Goal: Task Accomplishment & Management: Manage account settings

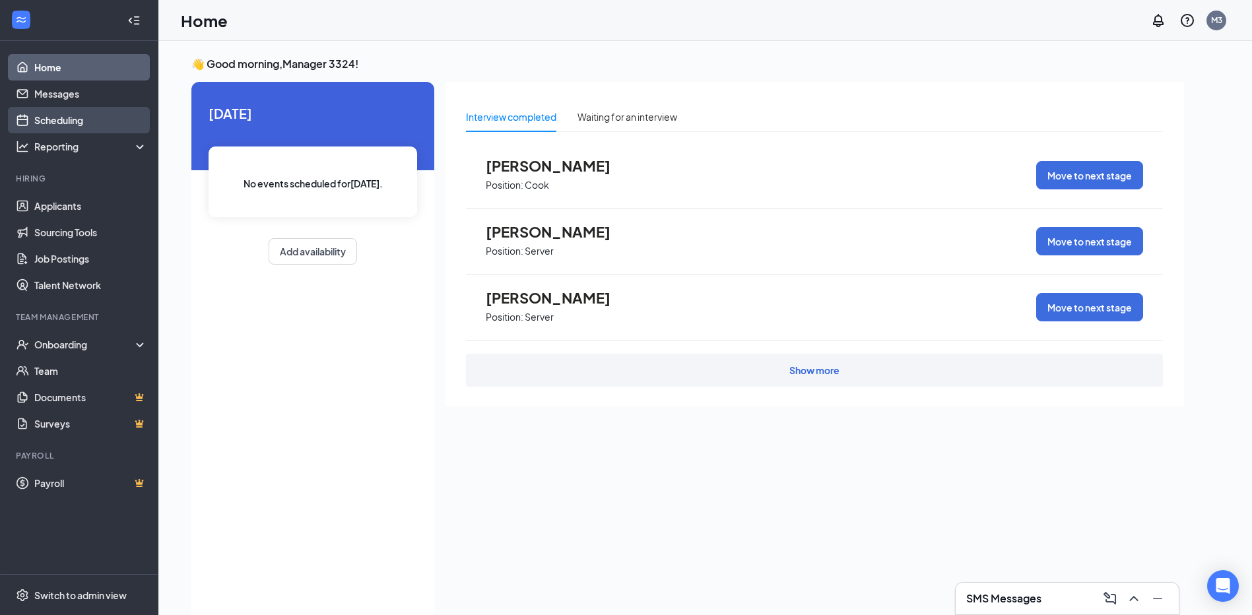
click at [67, 123] on link "Scheduling" at bounding box center [90, 120] width 113 height 26
click at [51, 115] on link "Scheduling" at bounding box center [90, 120] width 113 height 26
click at [83, 121] on link "Scheduling" at bounding box center [90, 120] width 113 height 26
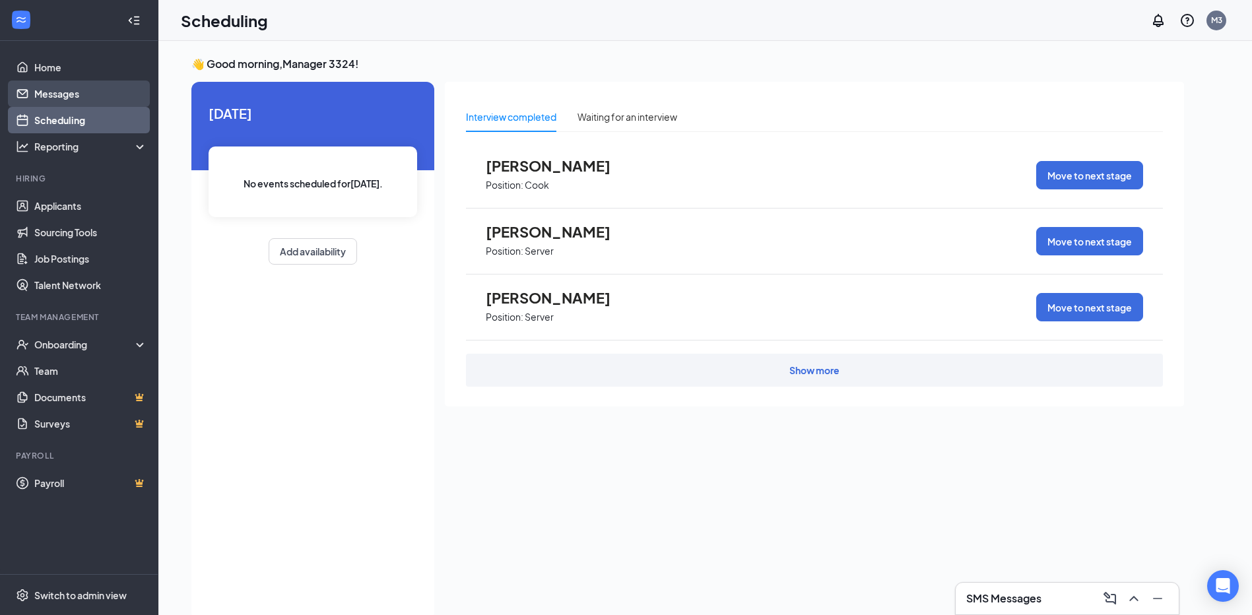
click at [65, 85] on link "Messages" at bounding box center [90, 94] width 113 height 26
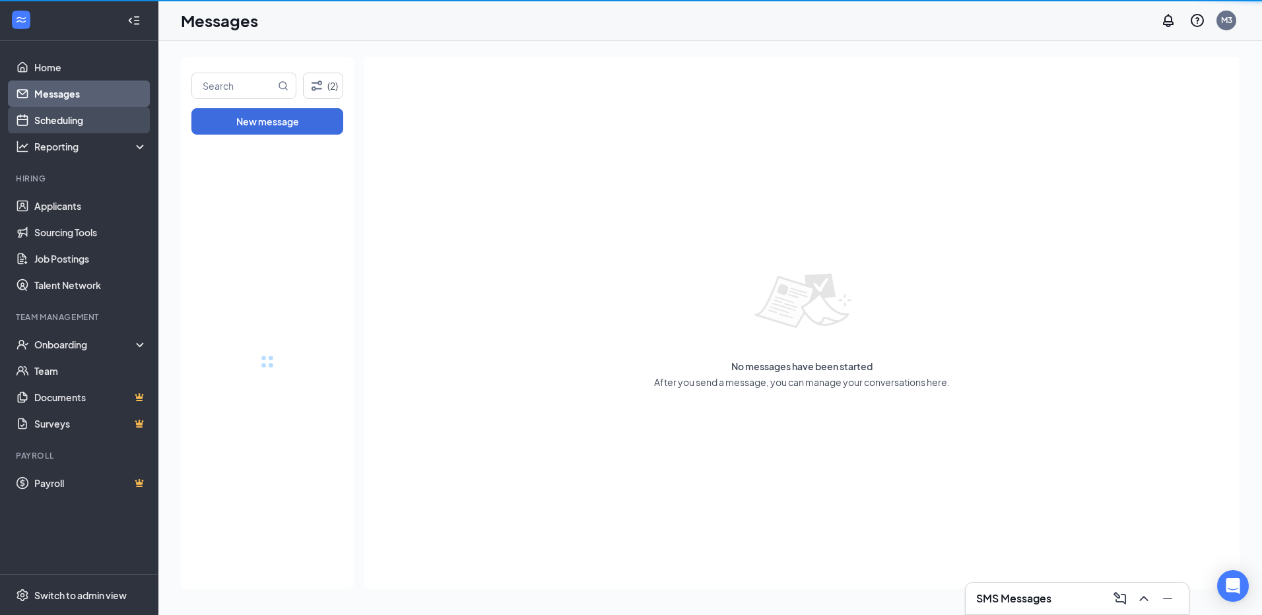
click at [64, 115] on link "Scheduling" at bounding box center [90, 120] width 113 height 26
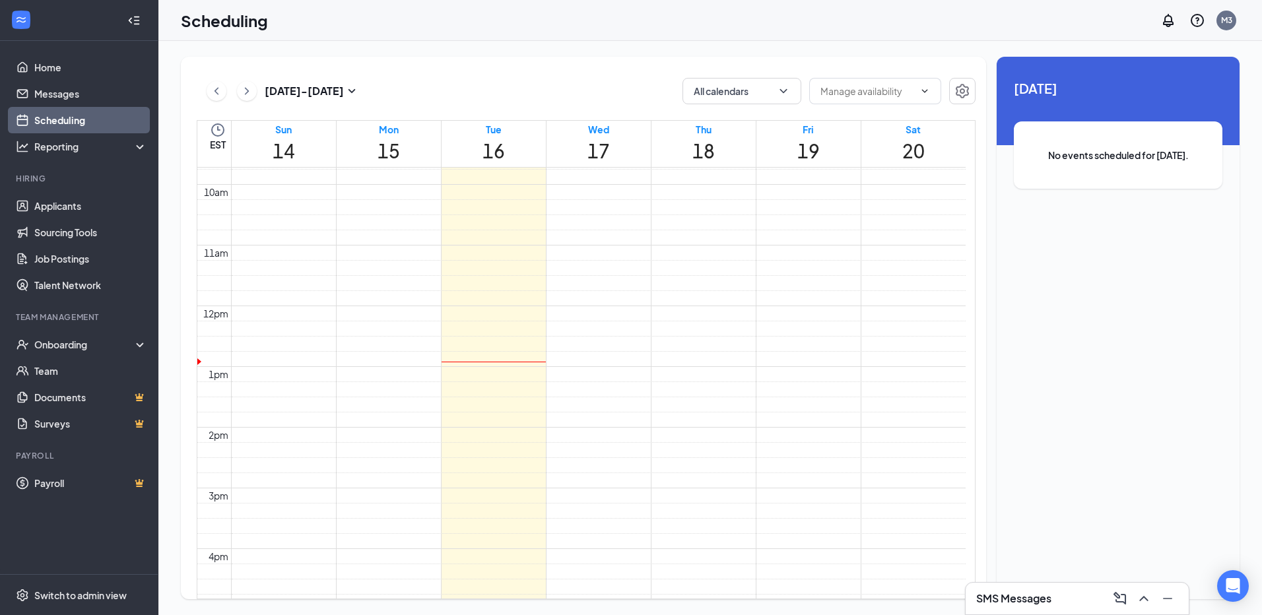
scroll to position [583, 0]
click at [55, 206] on link "Applicants" at bounding box center [90, 206] width 113 height 26
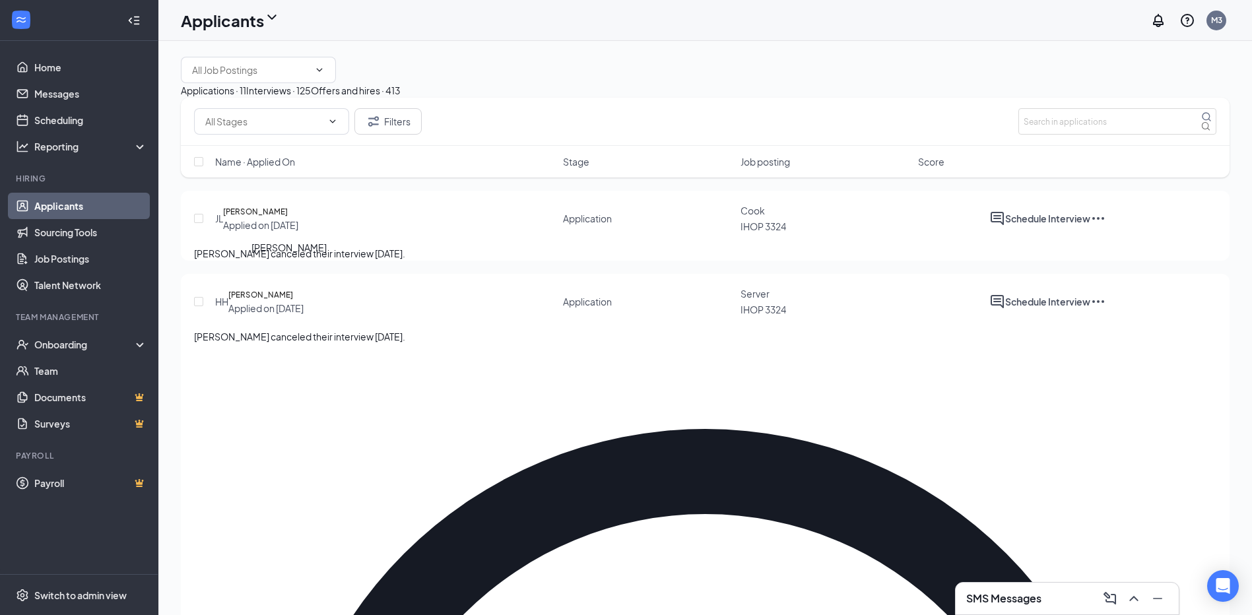
click at [273, 218] on h5 "[PERSON_NAME]" at bounding box center [255, 211] width 65 height 13
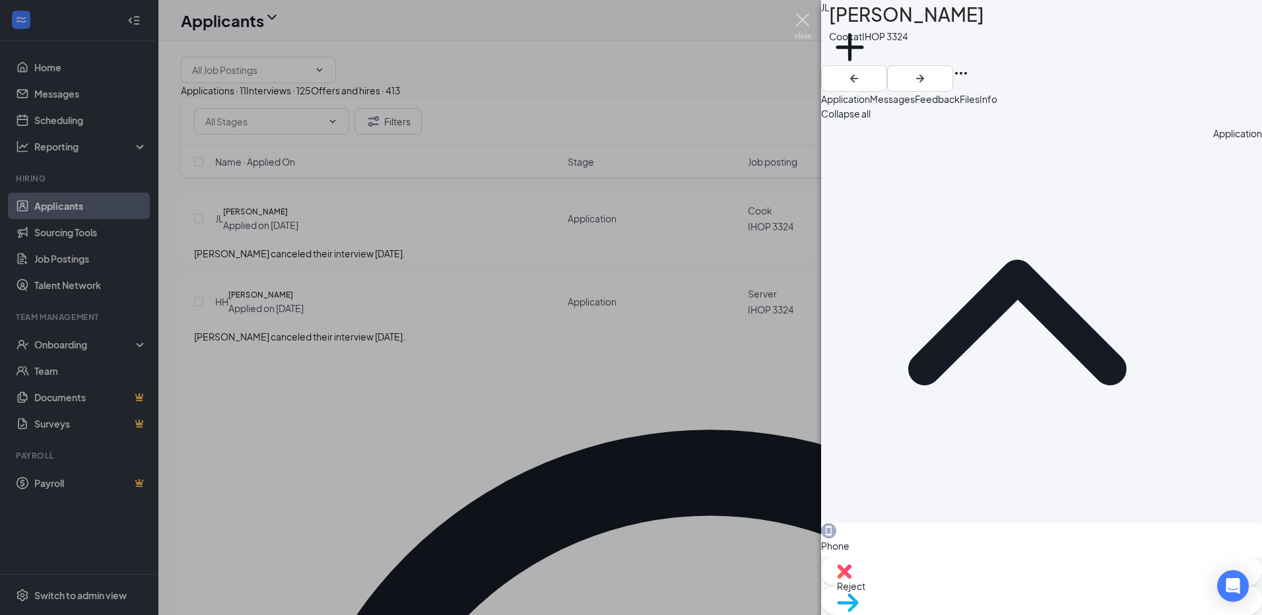
click at [798, 21] on img at bounding box center [803, 26] width 16 height 26
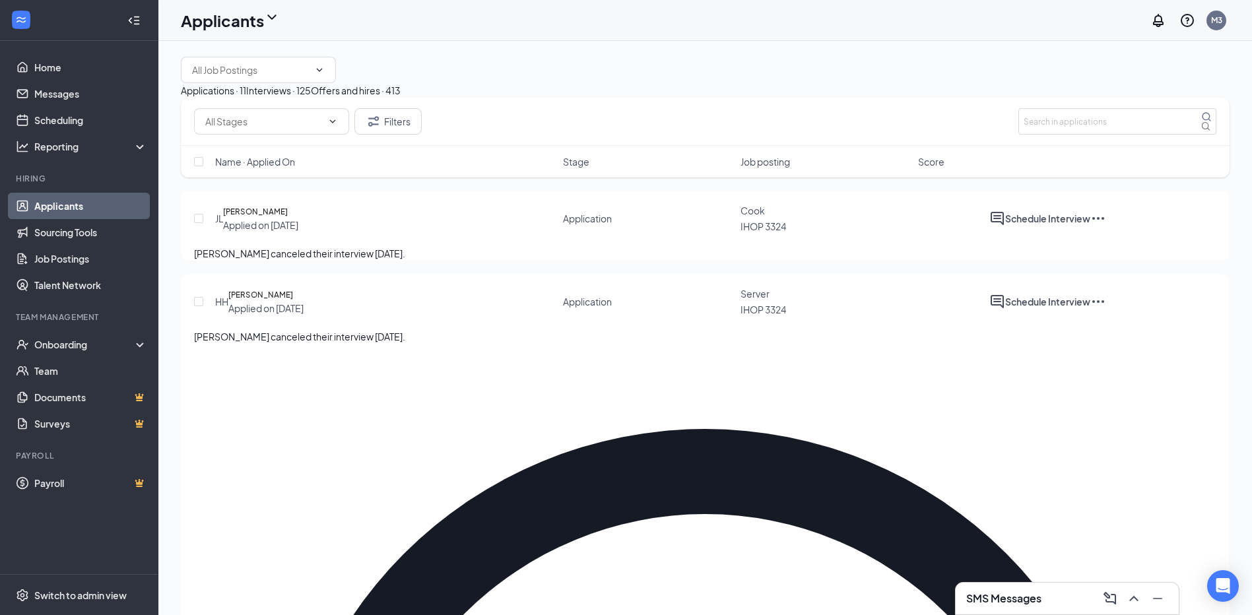
click at [311, 98] on div "Interviews · 125" at bounding box center [278, 90] width 65 height 15
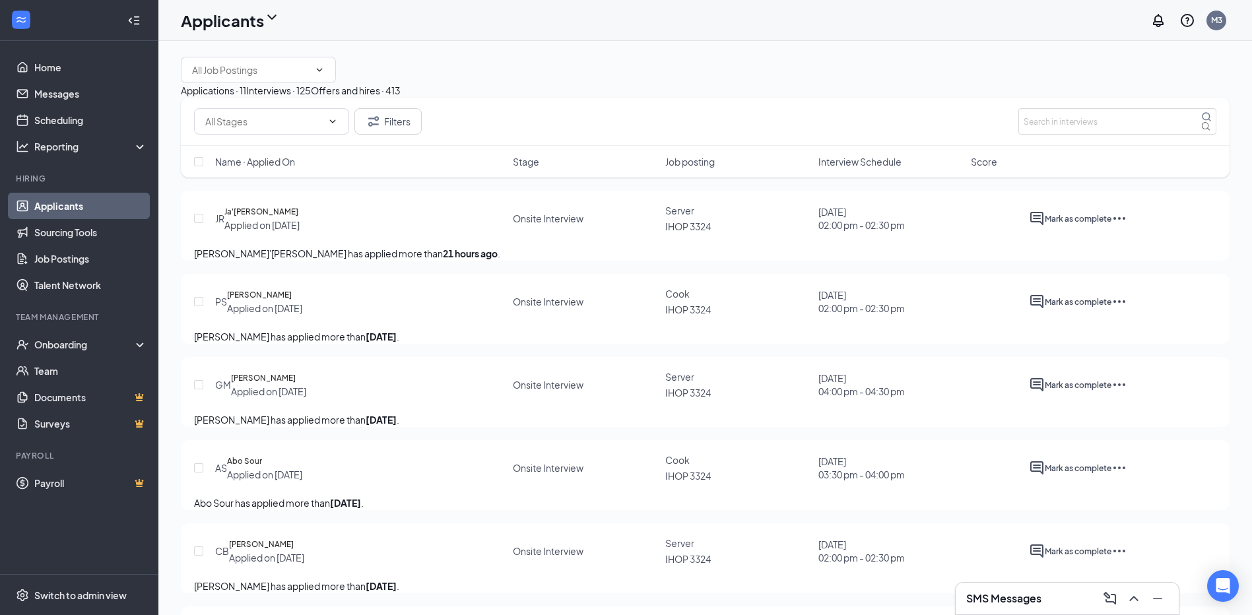
click at [230, 98] on div "Applications · 11" at bounding box center [213, 90] width 65 height 15
